Goal: Navigation & Orientation: Find specific page/section

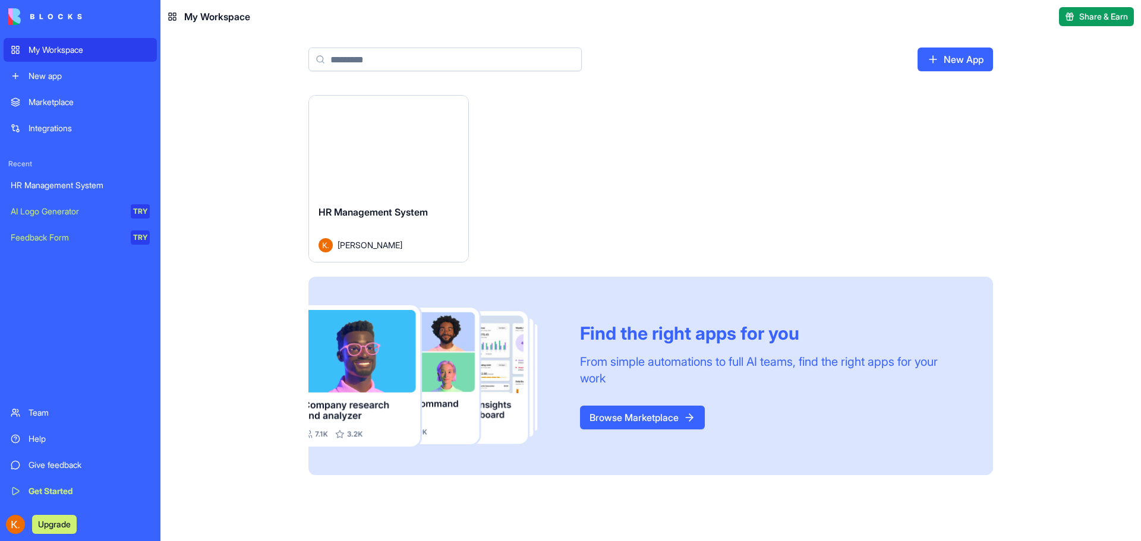
click at [391, 192] on div "Launch" at bounding box center [388, 146] width 159 height 100
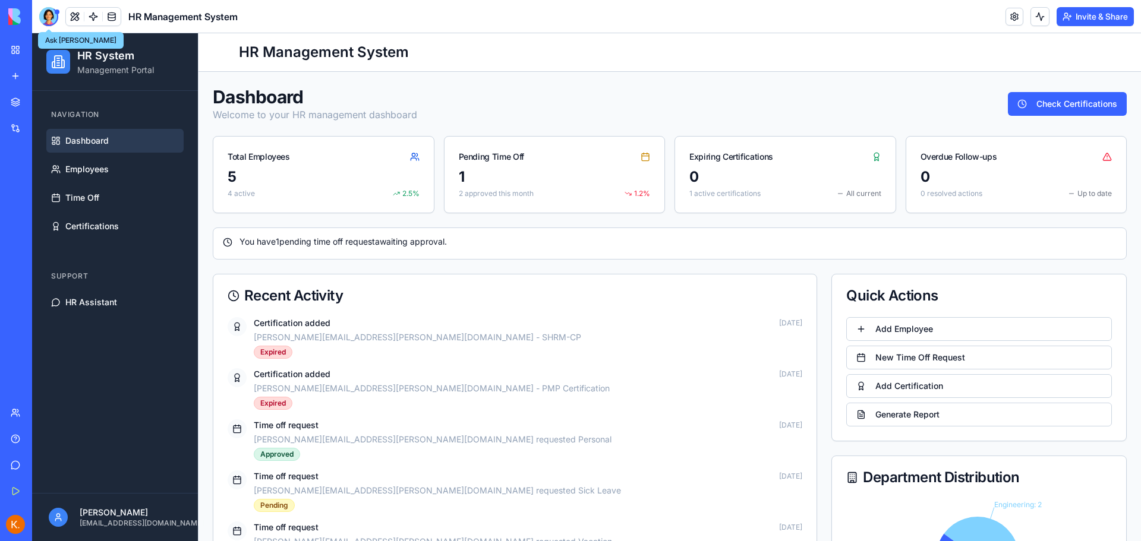
click at [49, 12] on div at bounding box center [48, 16] width 19 height 19
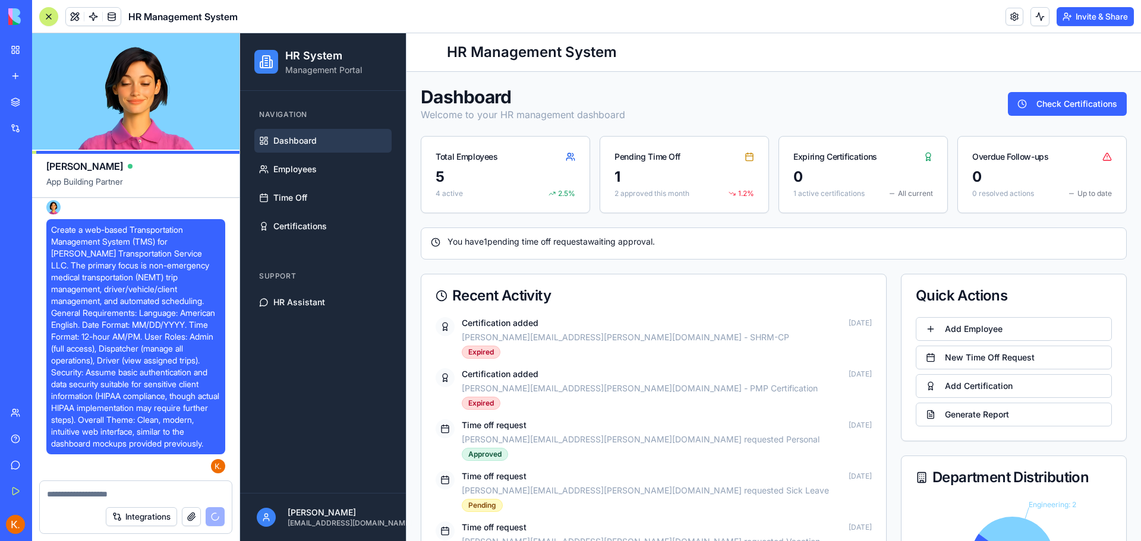
click at [79, 497] on textarea at bounding box center [136, 494] width 178 height 12
paste textarea "**********"
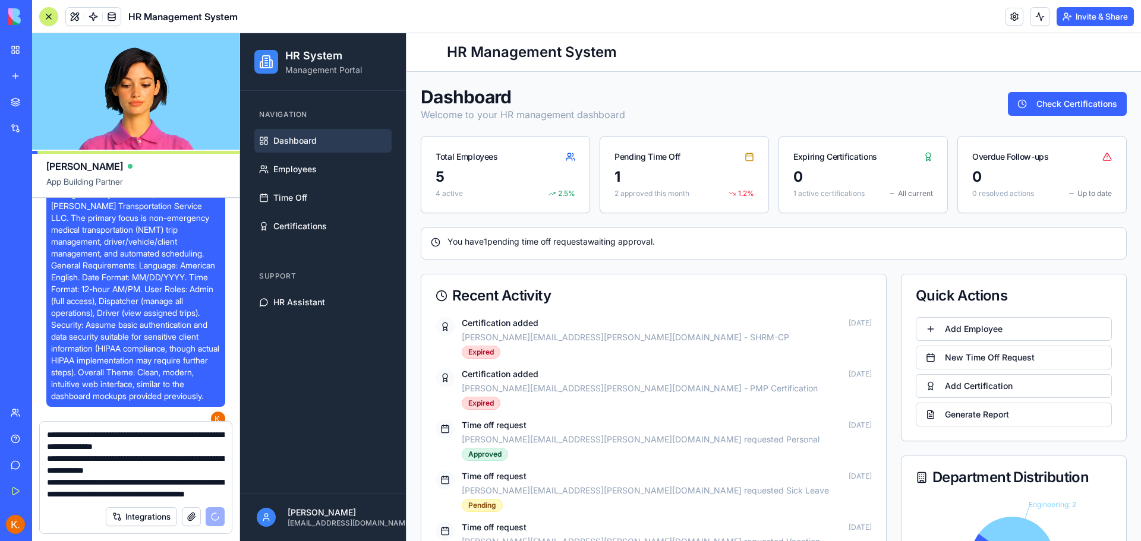
scroll to position [1521, 0]
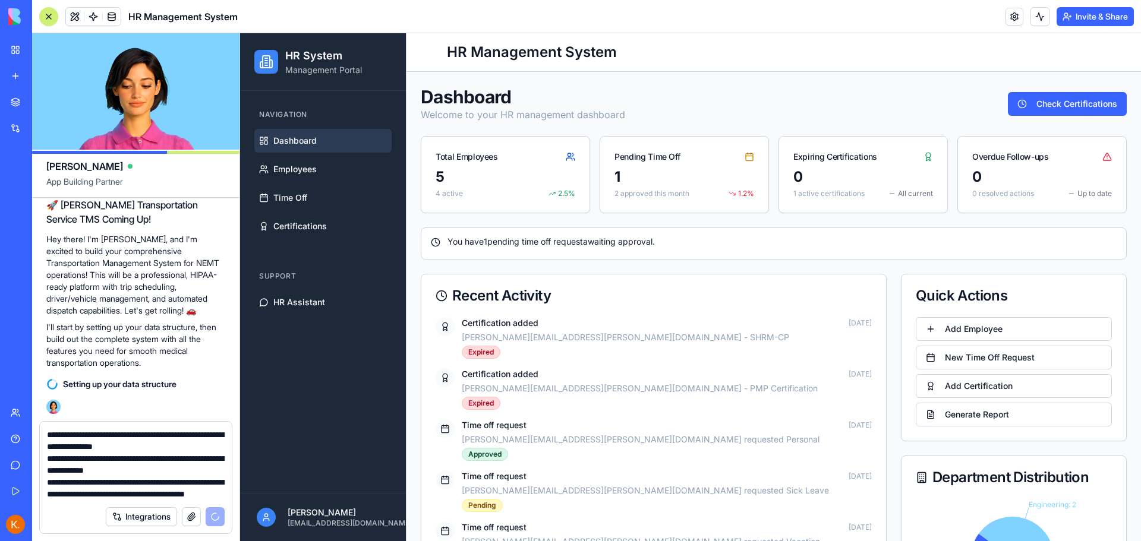
type textarea "**********"
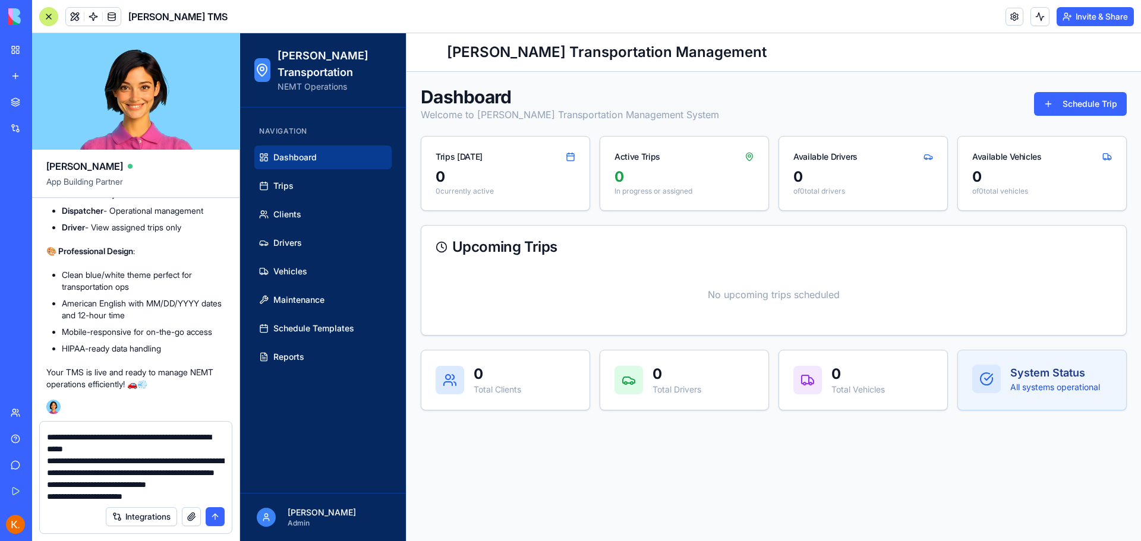
scroll to position [0, 0]
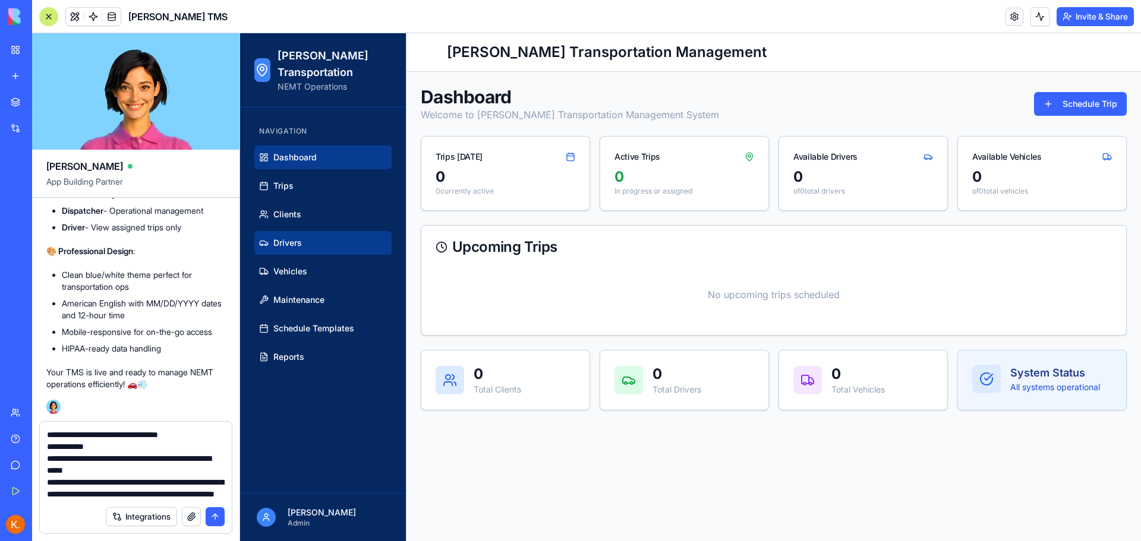
click at [333, 250] on link "Drivers" at bounding box center [322, 243] width 137 height 24
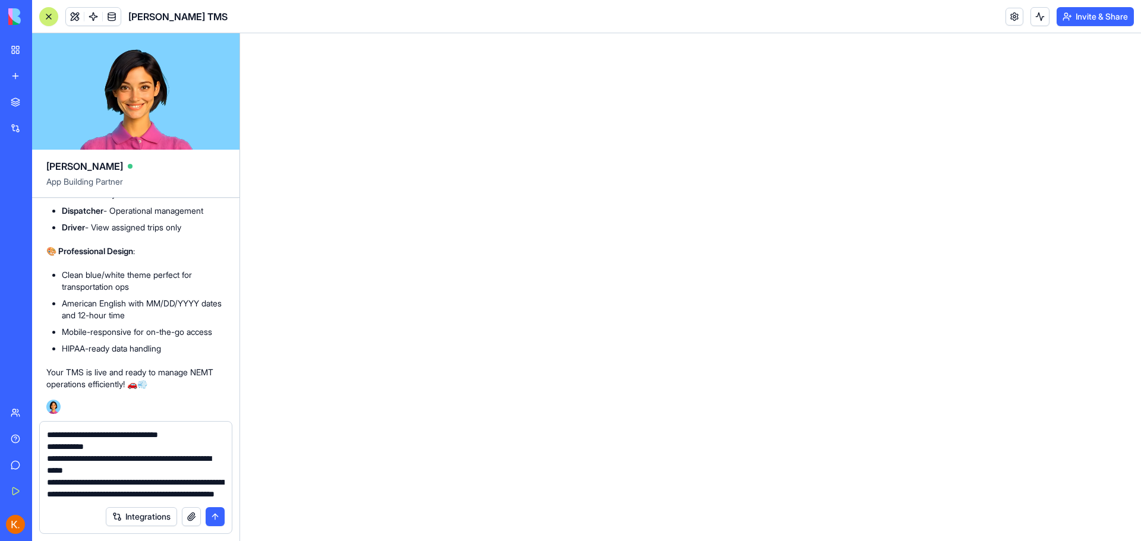
click at [168, 479] on textarea "**********" at bounding box center [136, 464] width 178 height 71
drag, startPoint x: 187, startPoint y: 473, endPoint x: 210, endPoint y: 467, distance: 24.1
click at [207, 465] on textarea "**********" at bounding box center [136, 464] width 178 height 71
click at [648, 33] on html at bounding box center [690, 33] width 901 height 0
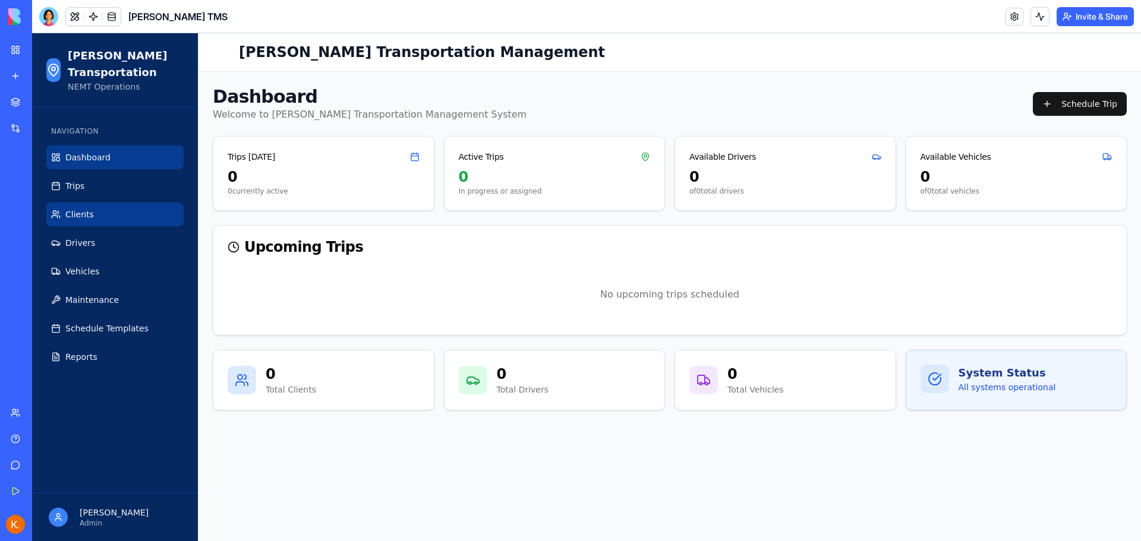
click at [98, 213] on link "Clients" at bounding box center [114, 215] width 137 height 24
click at [90, 217] on span "Clients" at bounding box center [79, 215] width 29 height 12
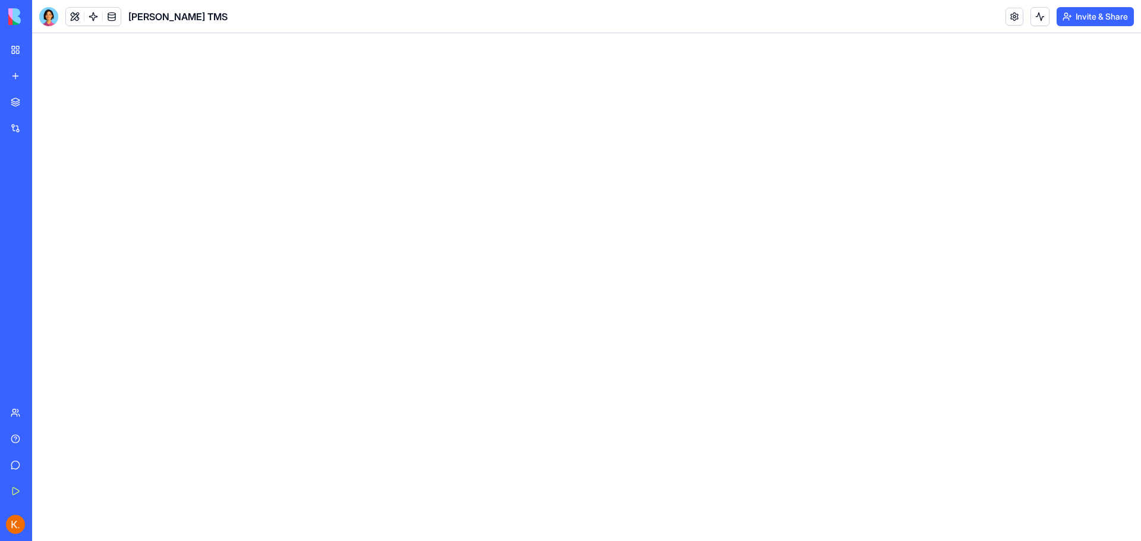
click at [258, 33] on html at bounding box center [586, 33] width 1109 height 0
click at [78, 19] on button at bounding box center [75, 17] width 18 height 18
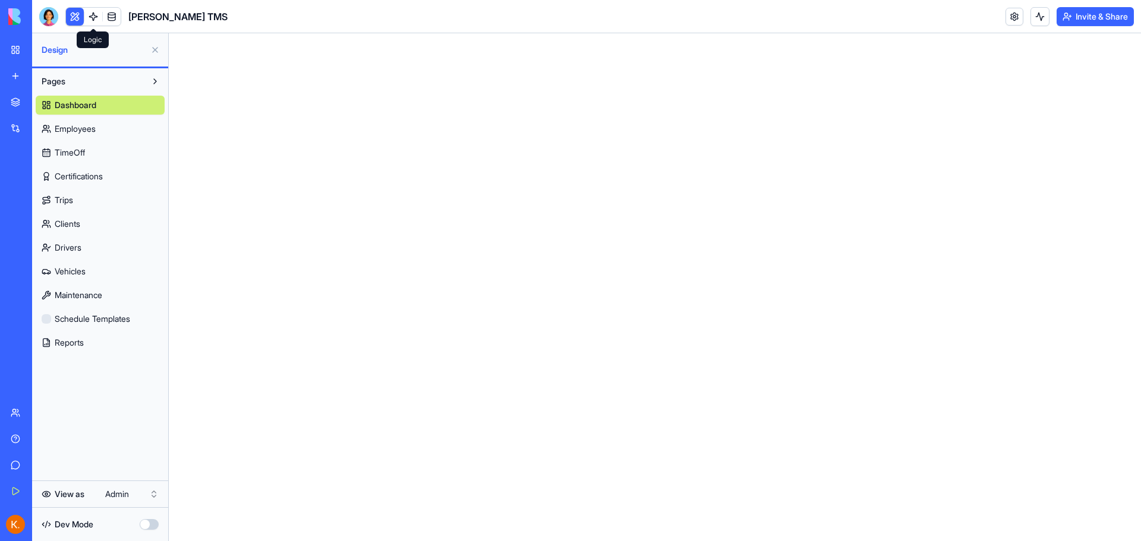
click at [100, 17] on link at bounding box center [93, 17] width 18 height 18
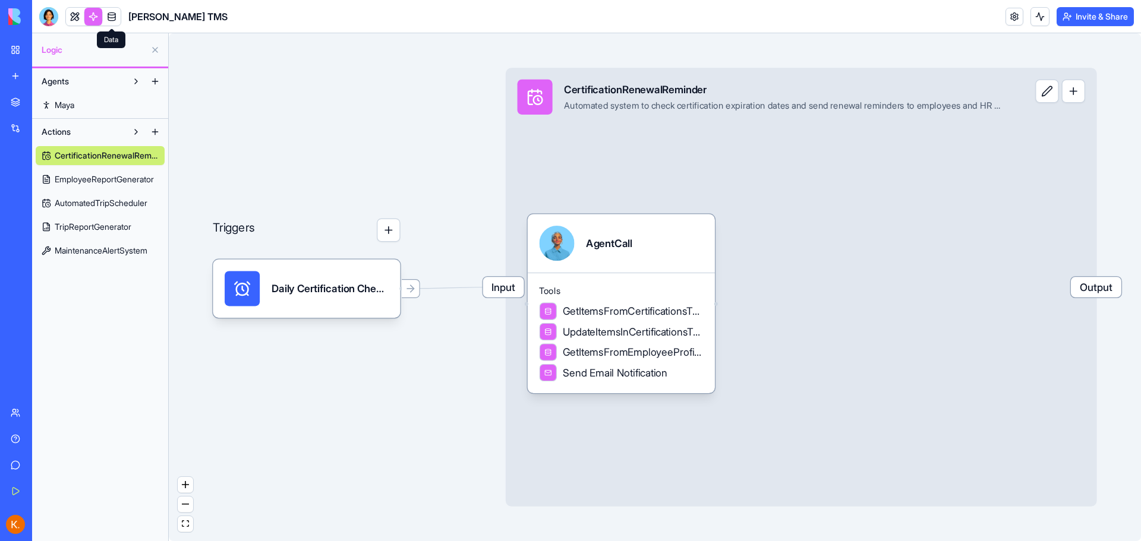
click at [110, 18] on link at bounding box center [112, 17] width 18 height 18
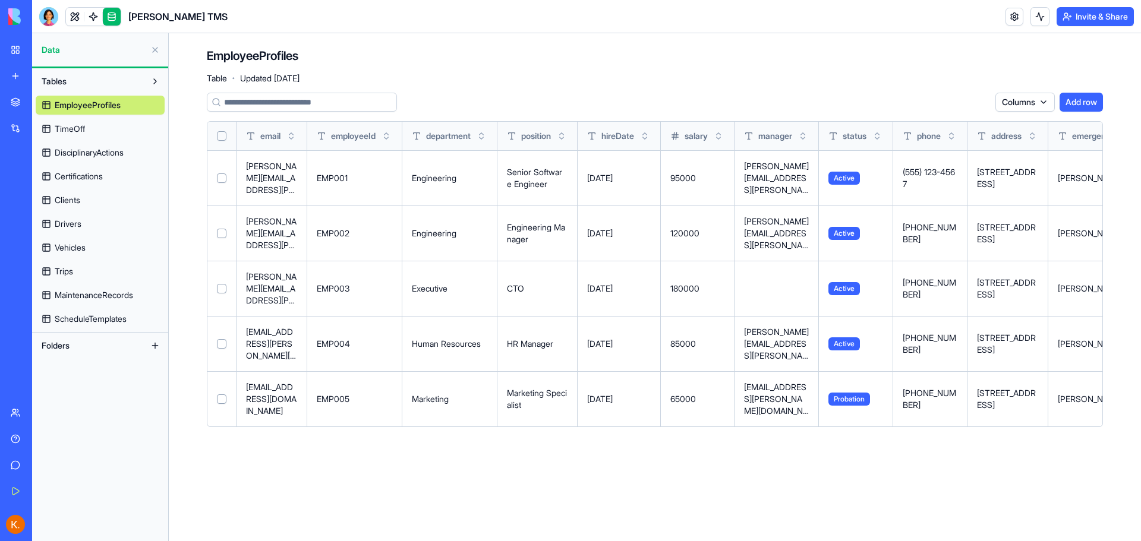
click at [95, 312] on link "ScheduleTemplates" at bounding box center [100, 319] width 129 height 19
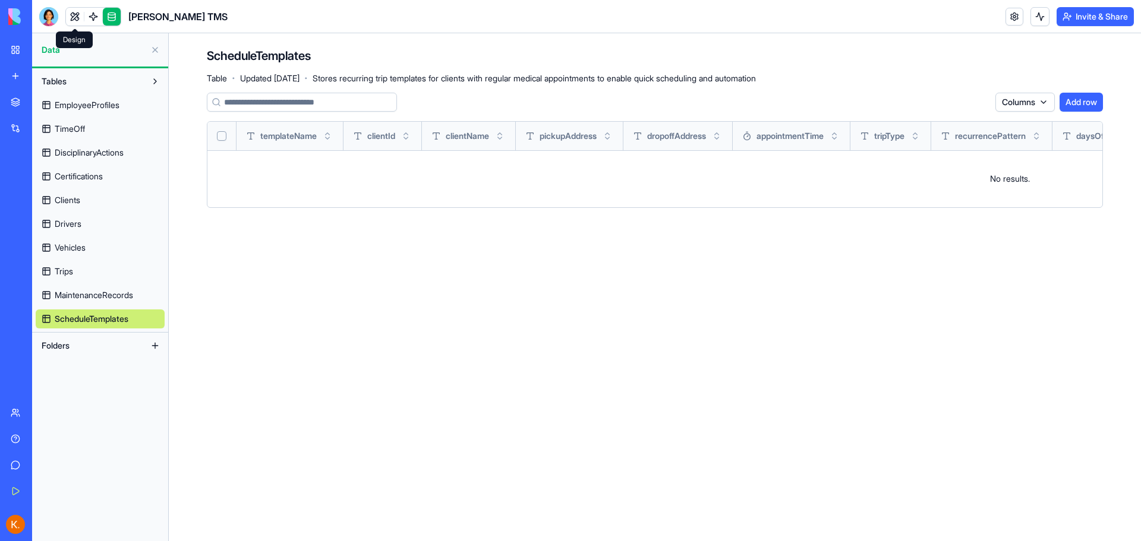
click at [80, 17] on link at bounding box center [75, 17] width 18 height 18
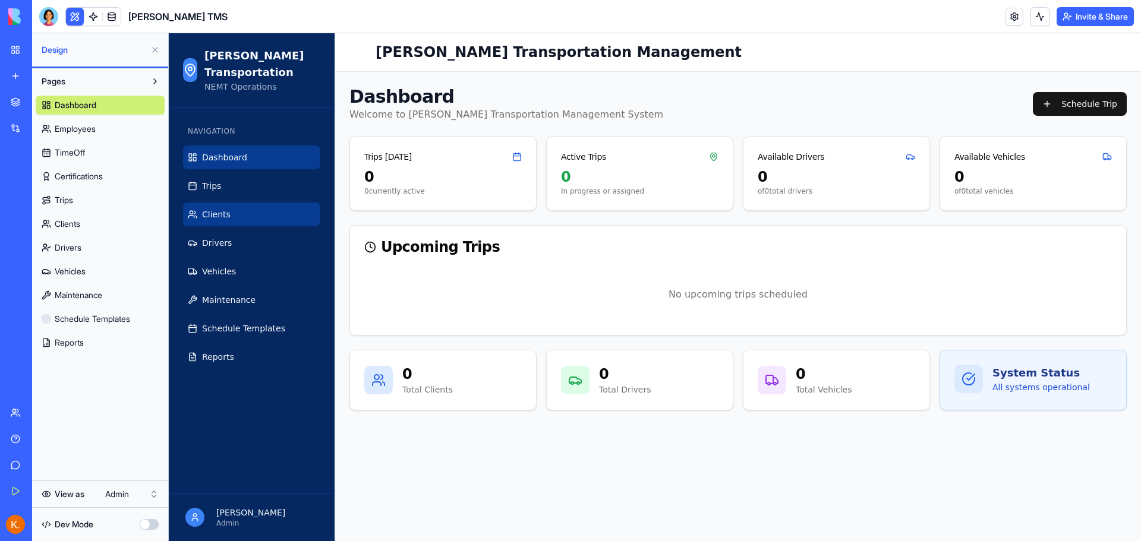
click at [203, 212] on span "Clients" at bounding box center [216, 215] width 29 height 12
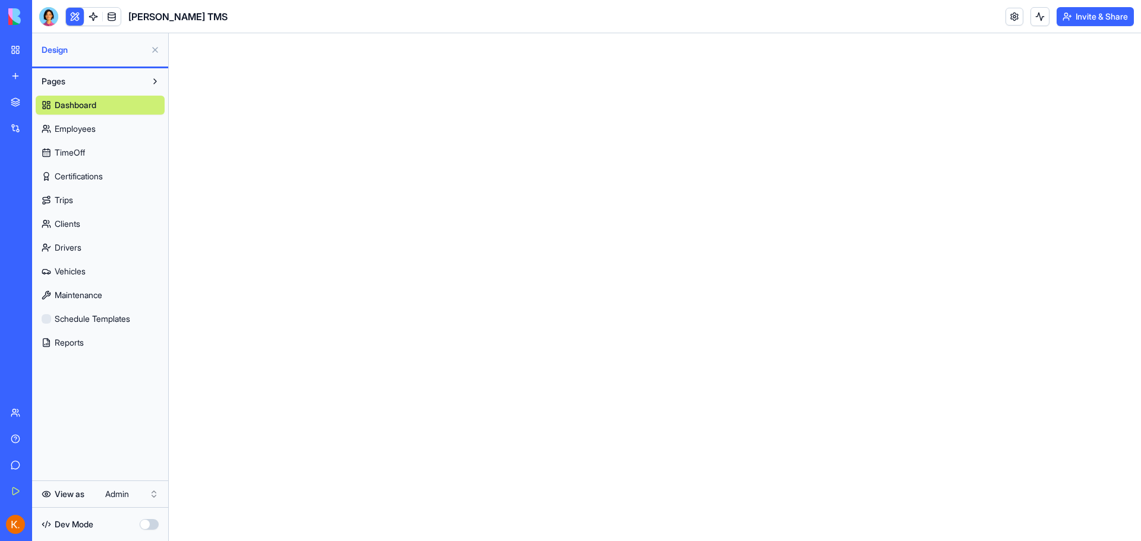
click at [43, 227] on link "Clients" at bounding box center [100, 223] width 129 height 19
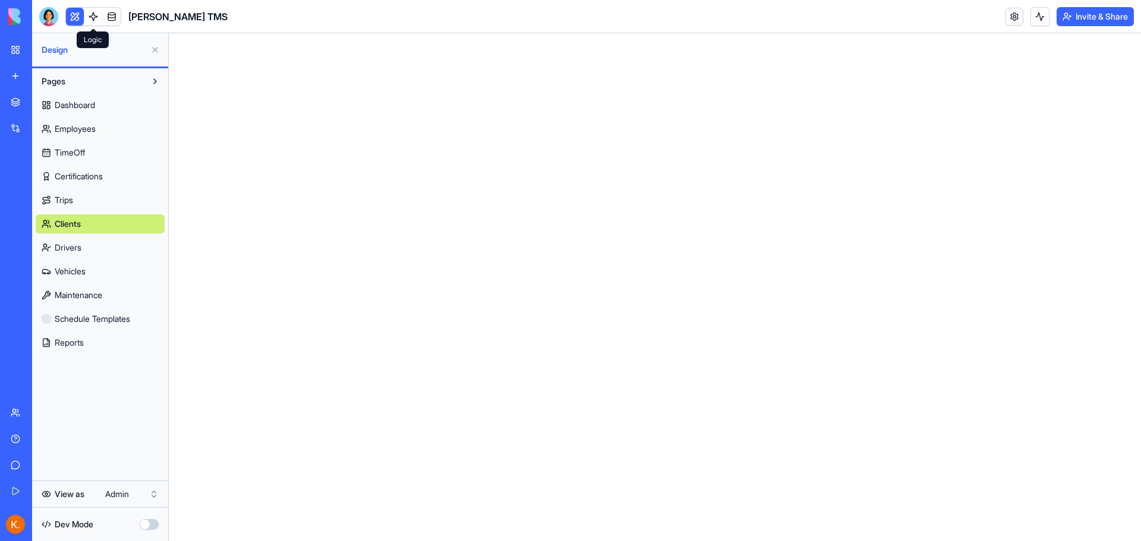
click at [98, 23] on link at bounding box center [93, 17] width 18 height 18
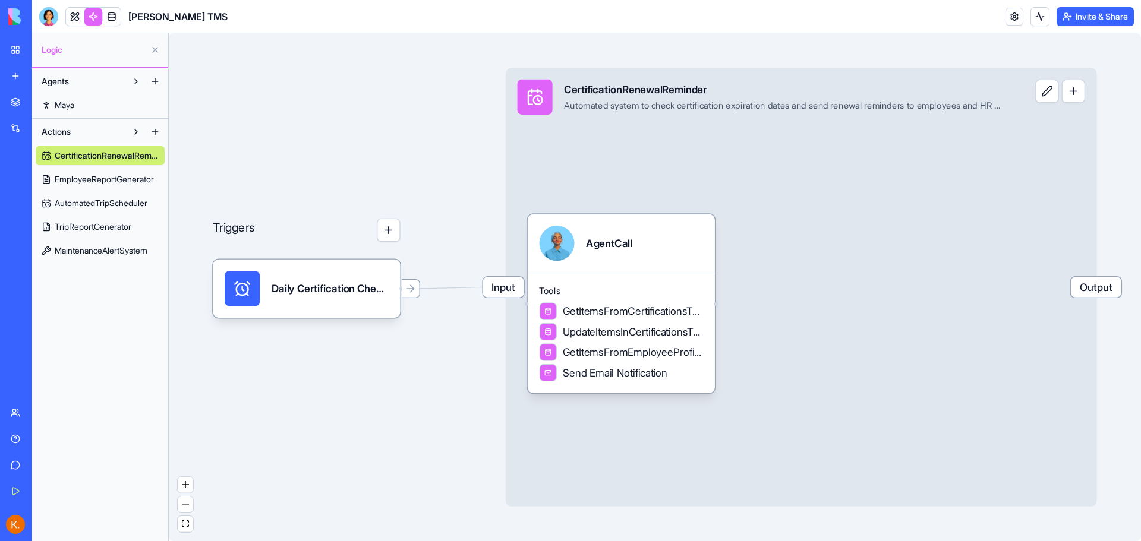
click at [74, 28] on header "[PERSON_NAME] TMS Invite & Share" at bounding box center [586, 16] width 1109 height 33
click at [80, 18] on link at bounding box center [75, 17] width 18 height 18
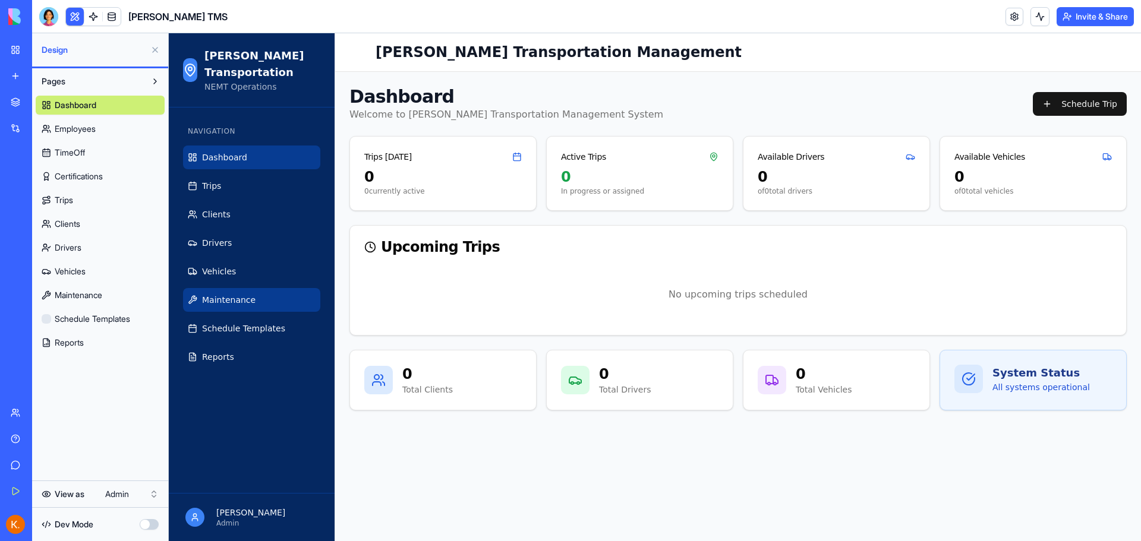
click at [242, 305] on span "Maintenance" at bounding box center [228, 300] width 53 height 12
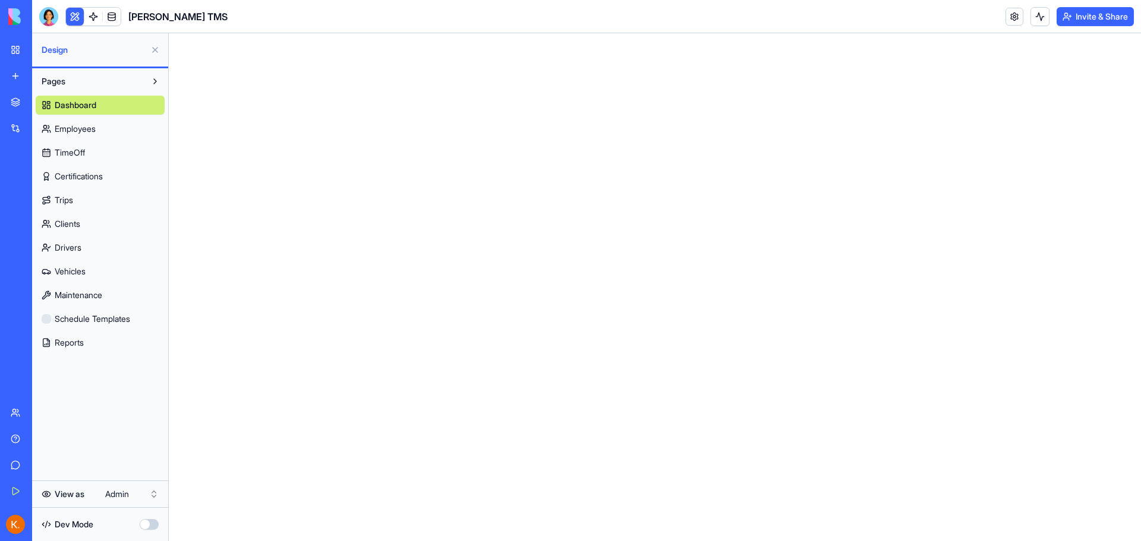
click at [92, 169] on link "Certifications" at bounding box center [100, 176] width 129 height 19
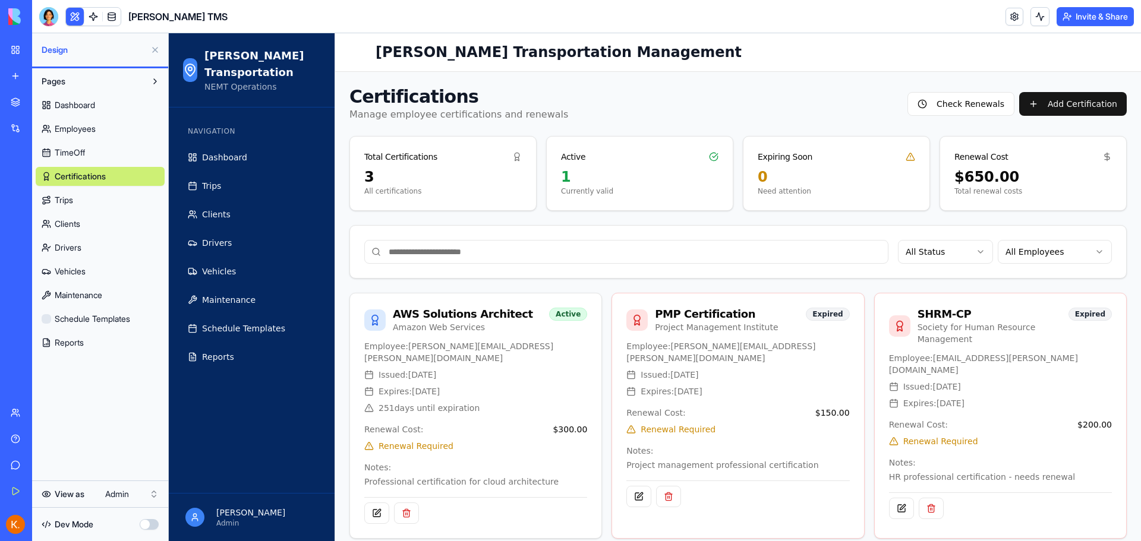
click at [76, 155] on span "TimeOff" at bounding box center [70, 153] width 30 height 12
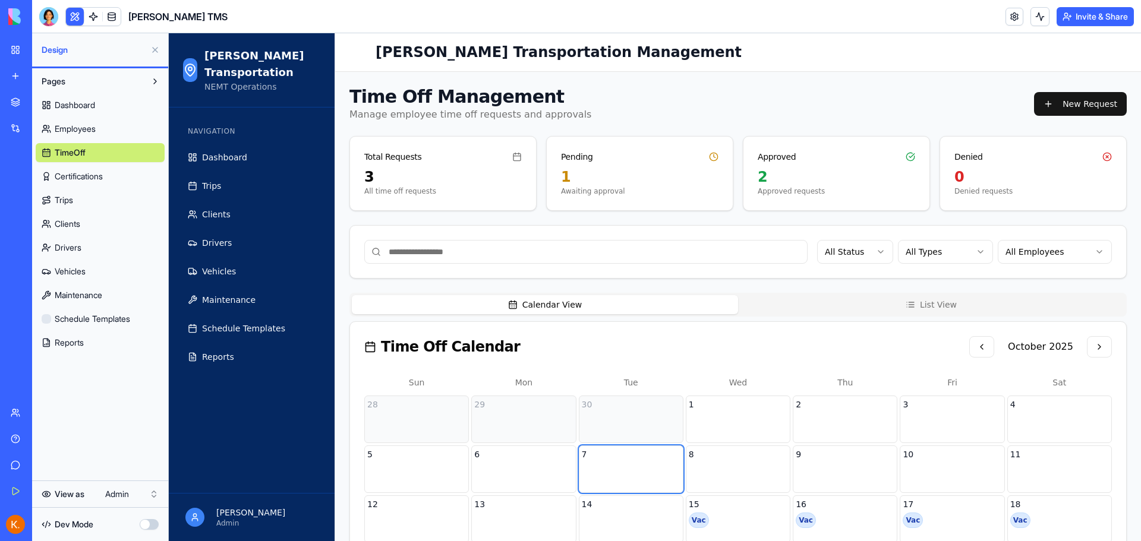
click at [72, 225] on span "Clients" at bounding box center [68, 224] width 26 height 12
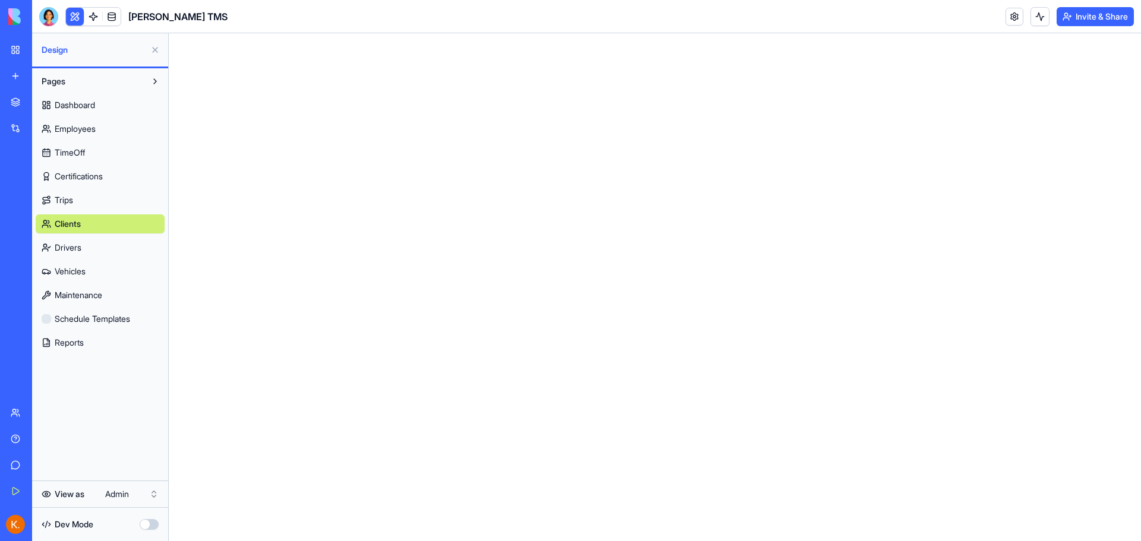
click at [71, 251] on span "Drivers" at bounding box center [68, 248] width 27 height 12
click at [74, 283] on div "Dashboard Employees TimeOff Certifications Trips Clients Drivers Vehicles Maint…" at bounding box center [100, 221] width 129 height 261
click at [74, 301] on span "Maintenance" at bounding box center [79, 295] width 48 height 12
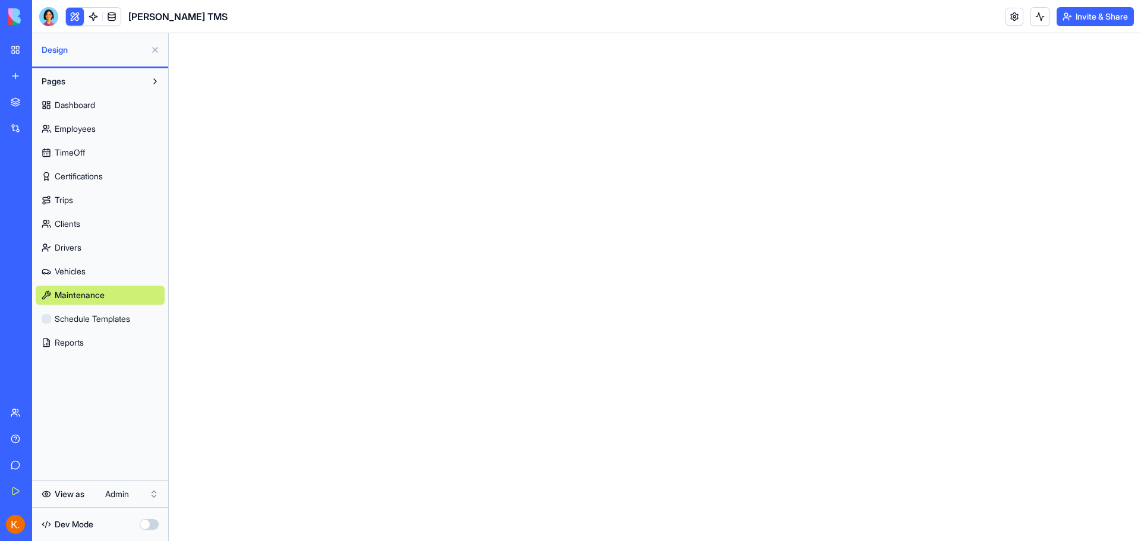
click at [77, 318] on span "Schedule Templates" at bounding box center [92, 319] width 75 height 12
click at [78, 108] on span "Dashboard" at bounding box center [75, 105] width 40 height 12
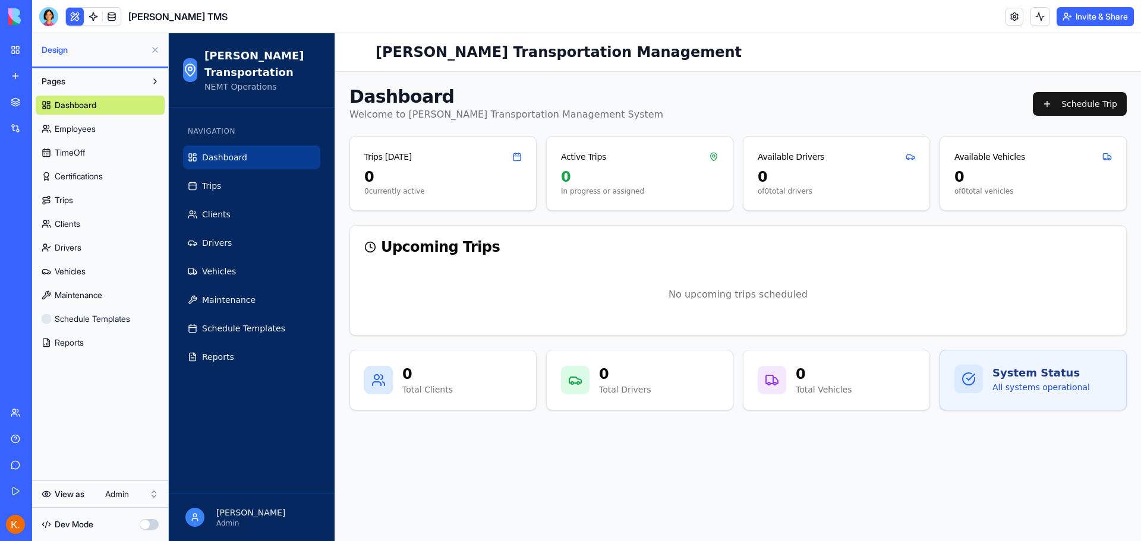
click at [81, 131] on span "Employees" at bounding box center [75, 129] width 41 height 12
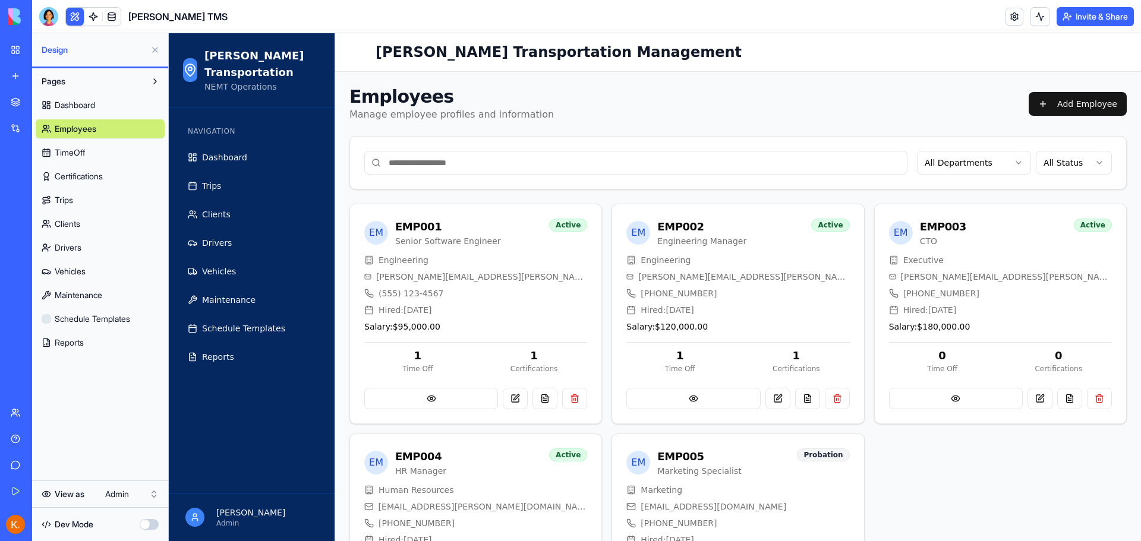
click at [82, 165] on div "Dashboard Employees TimeOff Certifications Trips Clients Drivers Vehicles Maint…" at bounding box center [100, 221] width 129 height 261
click at [87, 201] on link "Trips" at bounding box center [100, 200] width 129 height 19
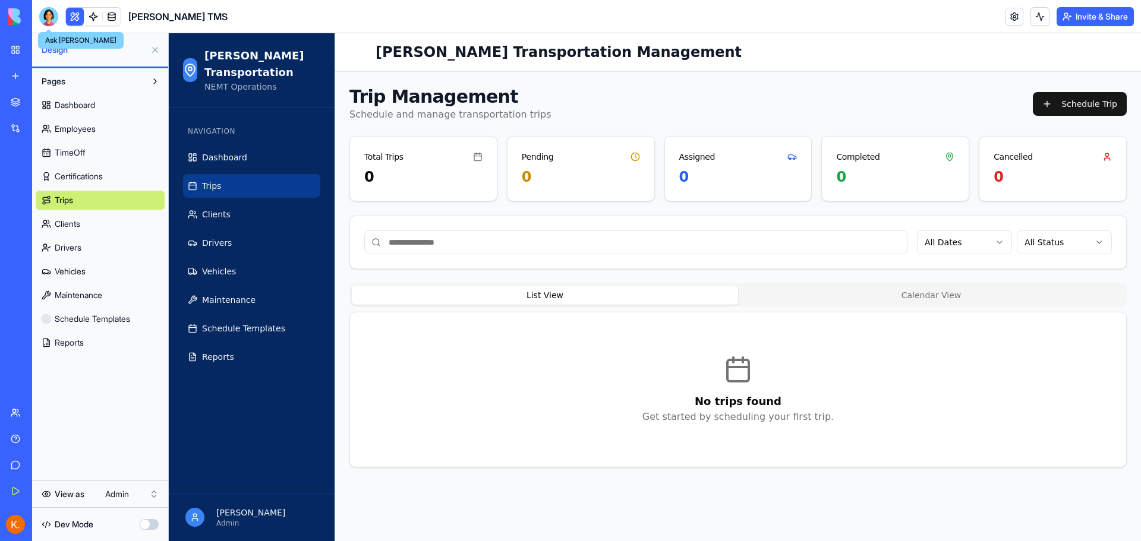
click at [51, 24] on div at bounding box center [48, 16] width 19 height 19
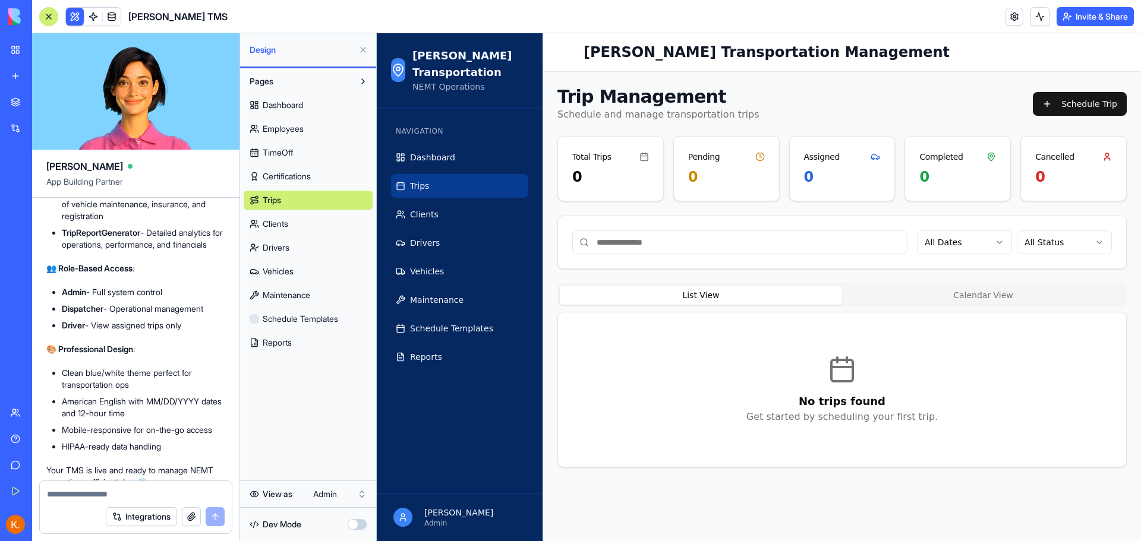
scroll to position [2631, 0]
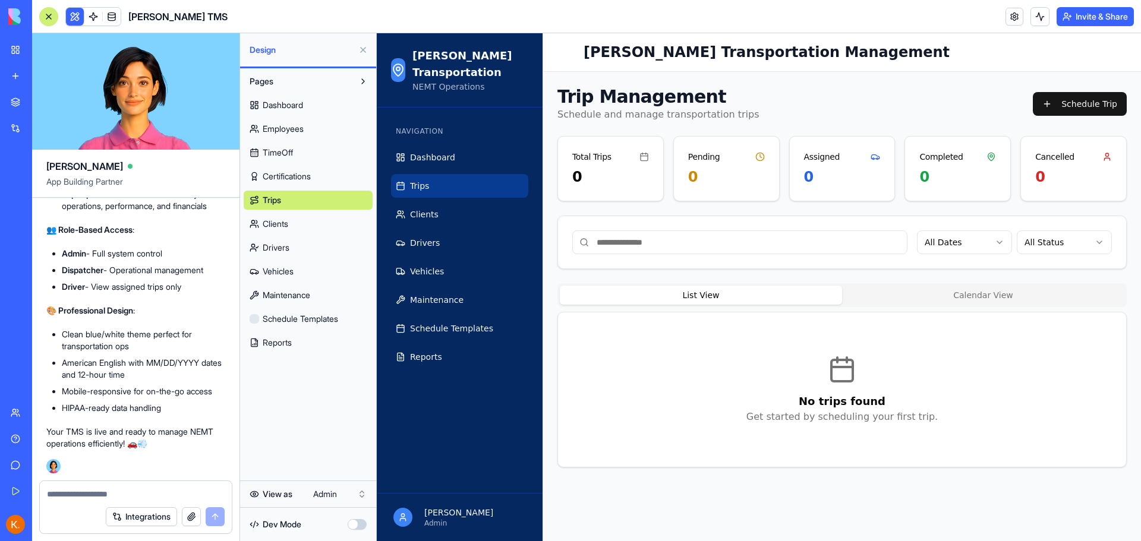
click at [94, 493] on textarea at bounding box center [136, 494] width 178 height 12
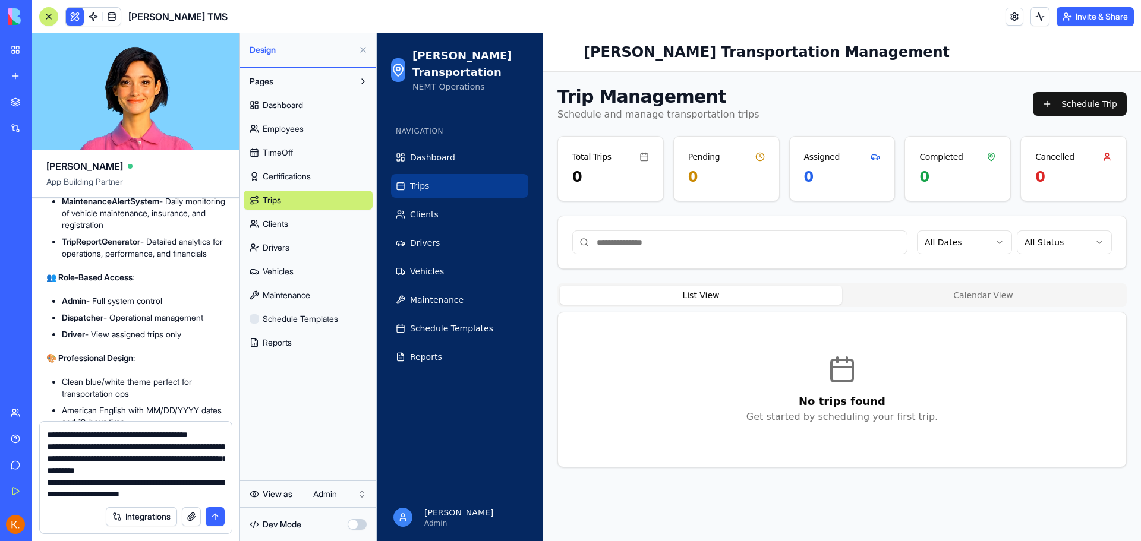
scroll to position [2690, 0]
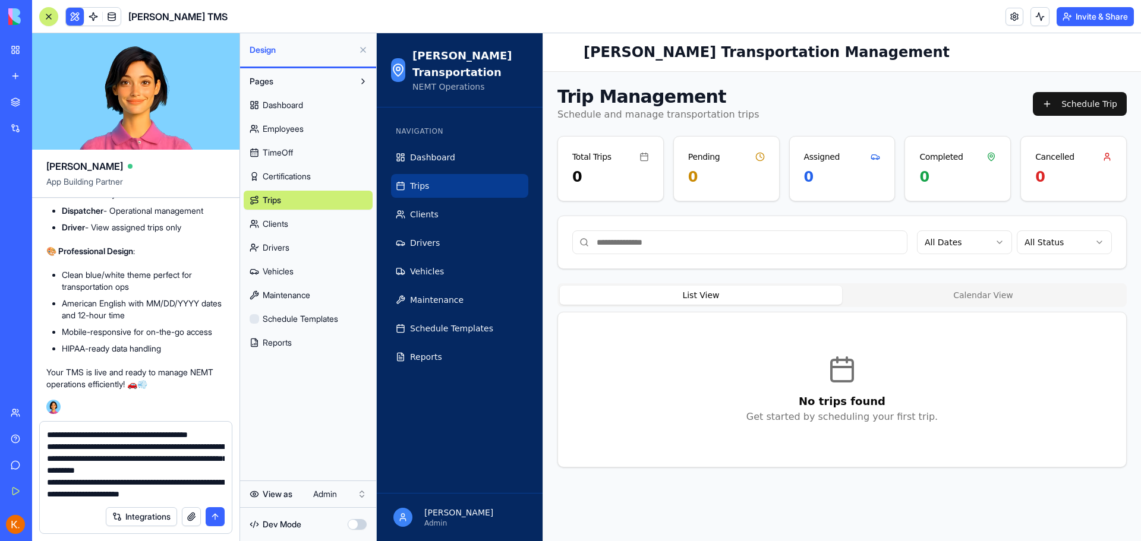
type textarea "**********"
click at [211, 519] on button "submit" at bounding box center [215, 516] width 19 height 19
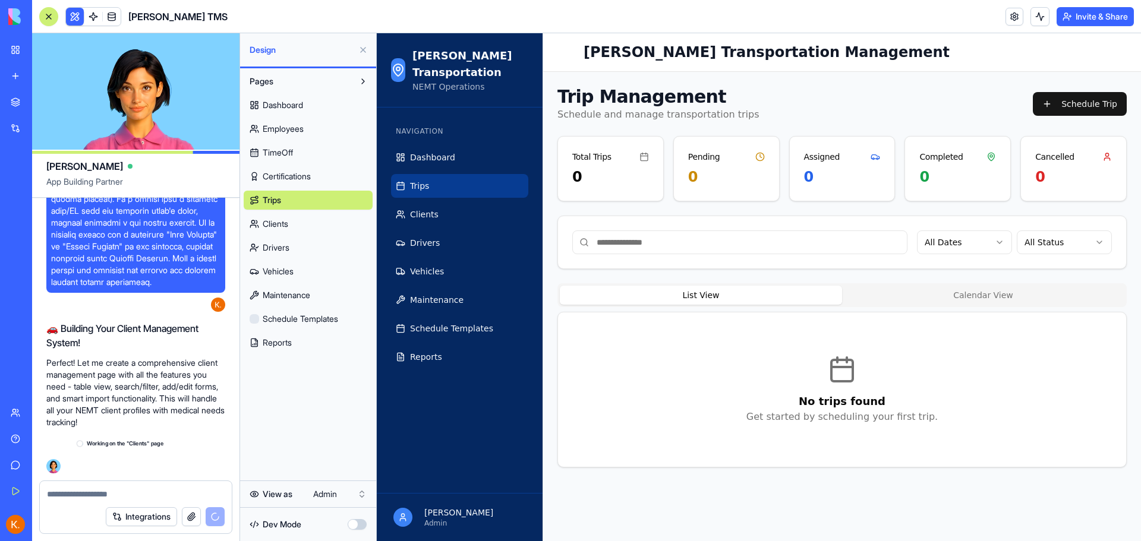
scroll to position [3229, 0]
